Goal: Answer question/provide support

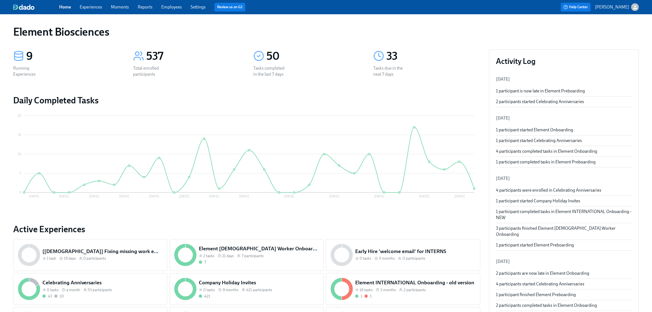
click at [90, 5] on link "Experiences" at bounding box center [91, 6] width 22 height 5
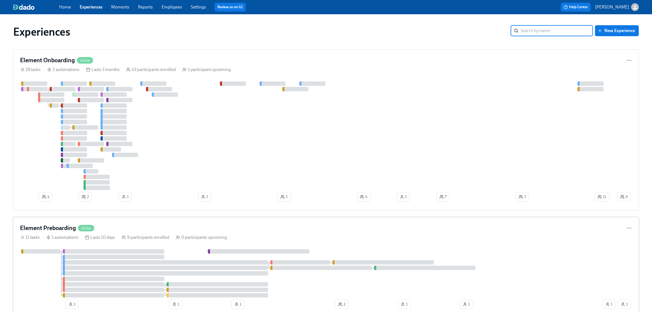
click at [273, 229] on div "Element Preboarding Active" at bounding box center [326, 228] width 612 height 8
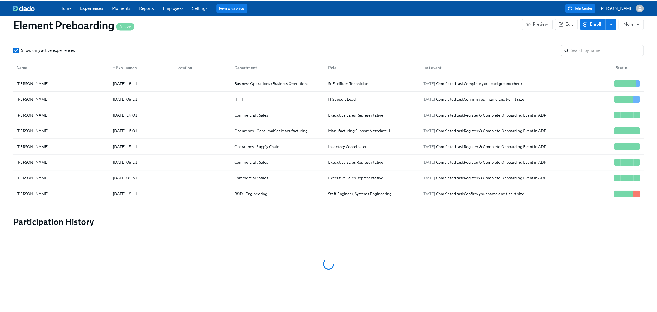
scroll to position [514, 0]
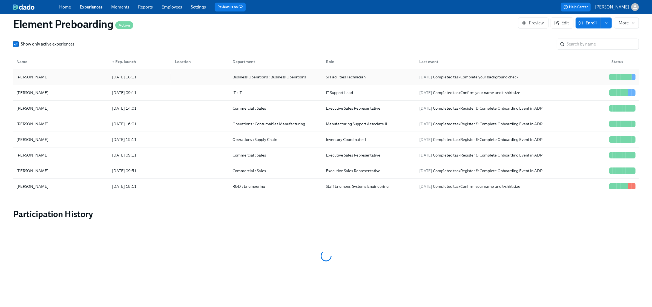
click at [67, 81] on div "Junior Pardo" at bounding box center [60, 76] width 93 height 11
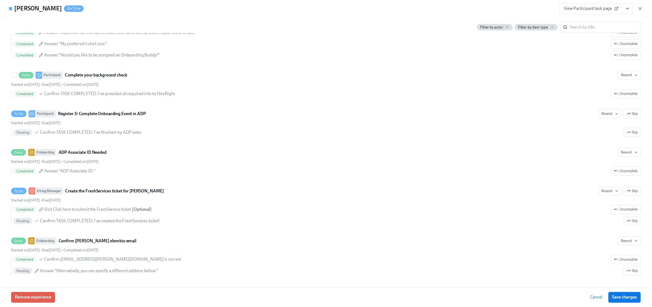
scroll to position [388, 0]
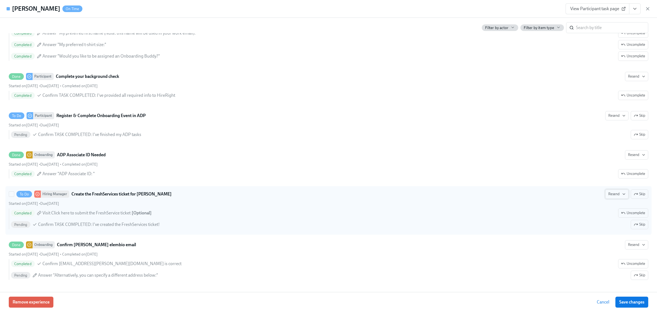
click at [609, 193] on span "Resend" at bounding box center [617, 193] width 17 height 5
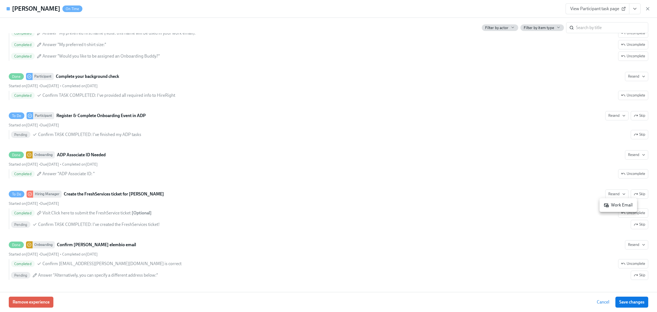
click at [610, 206] on div "Work Email" at bounding box center [618, 205] width 29 height 6
click at [634, 303] on span "Save changes" at bounding box center [632, 301] width 25 height 5
click at [649, 10] on icon "button" at bounding box center [647, 8] width 5 height 5
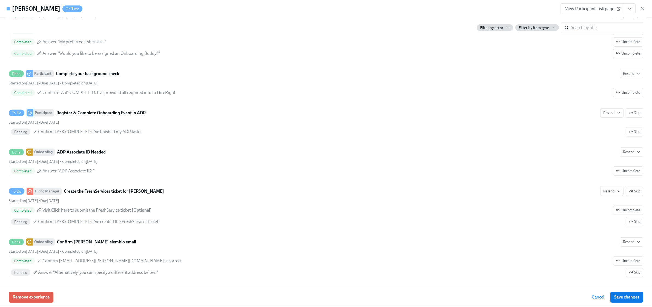
scroll to position [0, 663]
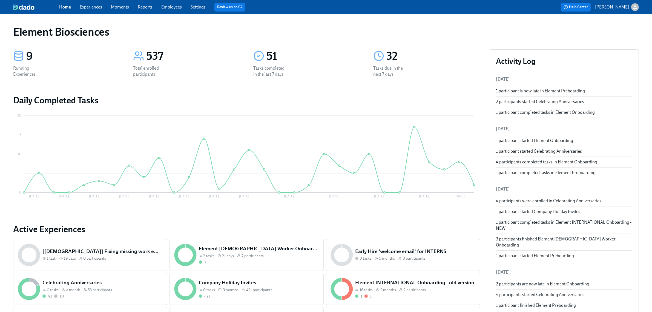
click at [91, 6] on link "Experiences" at bounding box center [91, 6] width 22 height 5
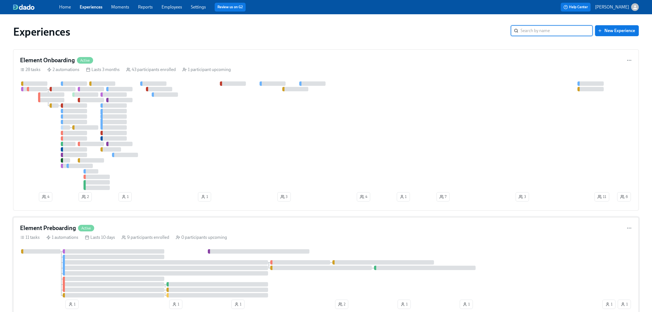
click at [240, 229] on div "Element Preboarding Active" at bounding box center [326, 228] width 612 height 8
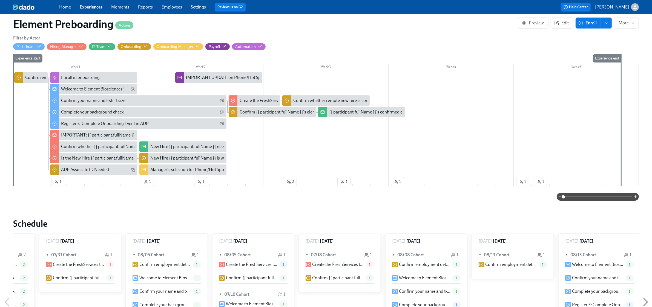
scroll to position [0, 668]
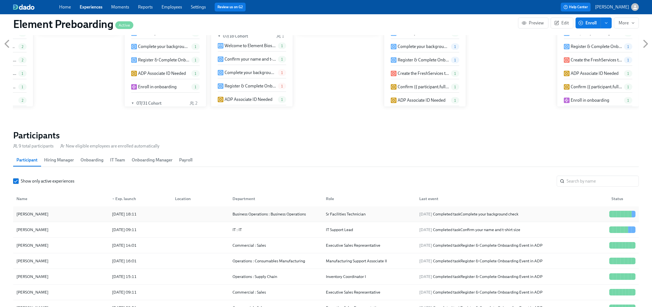
click at [72, 215] on div "Junior Pardo" at bounding box center [60, 213] width 93 height 11
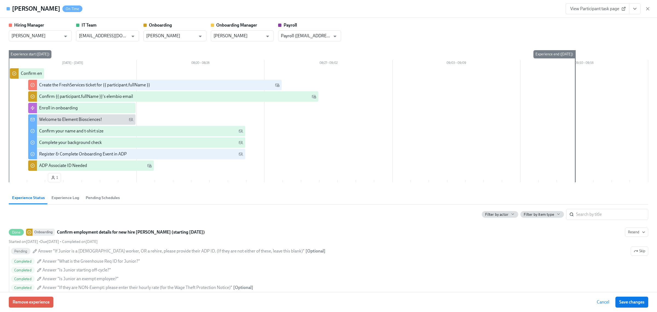
click at [633, 10] on icon "View task page" at bounding box center [634, 8] width 5 height 5
click at [600, 23] on link "View Hiring Manager task page" at bounding box center [598, 21] width 58 height 6
drag, startPoint x: 645, startPoint y: 10, endPoint x: 551, endPoint y: 66, distance: 109.5
click at [646, 10] on icon "button" at bounding box center [647, 8] width 5 height 5
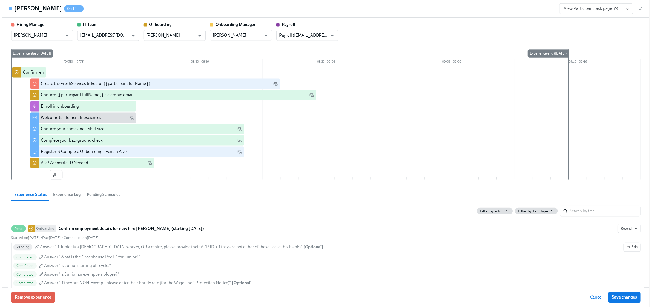
scroll to position [0, 663]
